Goal: Information Seeking & Learning: Learn about a topic

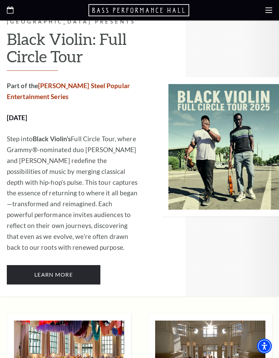
scroll to position [1392, 0]
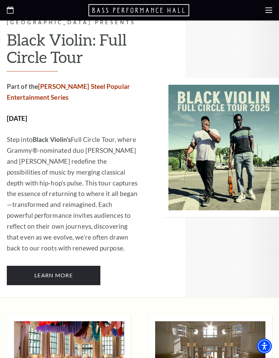
click at [263, 17] on div at bounding box center [139, 10] width 279 height 20
click at [266, 10] on icon at bounding box center [269, 10] width 7 height 7
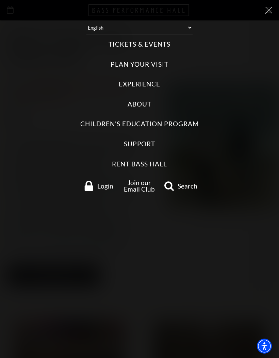
click at [266, 11] on icon at bounding box center [269, 10] width 7 height 7
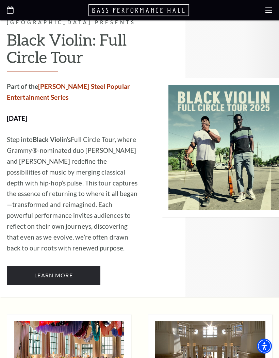
click at [267, 9] on icon at bounding box center [269, 10] width 7 height 7
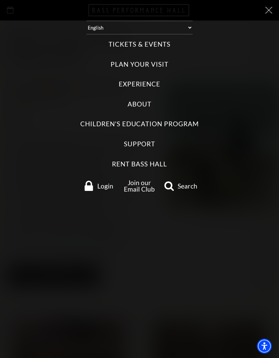
click at [155, 41] on label "Tickets & Events" at bounding box center [140, 44] width 62 height 9
click at [0, 0] on Events "Tickets & Events" at bounding box center [0, 0] width 0 height 0
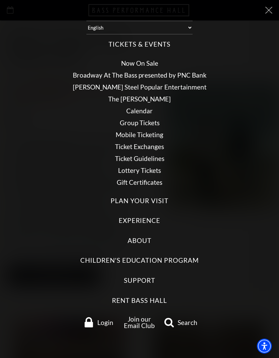
click at [146, 113] on link "Calendar" at bounding box center [139, 111] width 27 height 8
click at [146, 111] on link "Calendar" at bounding box center [139, 111] width 27 height 8
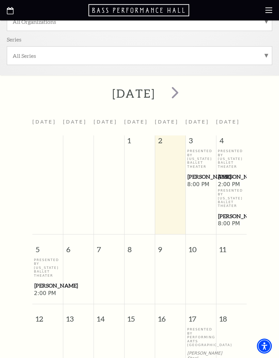
scroll to position [149, 0]
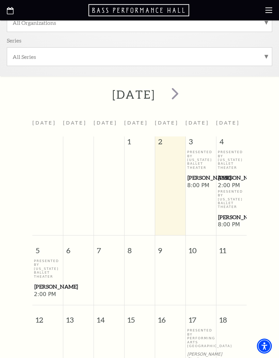
click at [229, 180] on span "[PERSON_NAME]" at bounding box center [231, 178] width 27 height 9
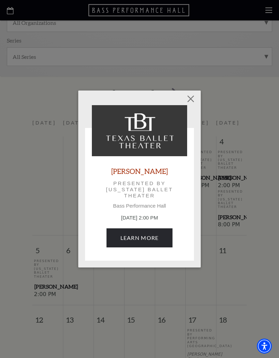
click at [153, 237] on link "Learn More" at bounding box center [140, 237] width 66 height 19
